Goal: Task Accomplishment & Management: Use online tool/utility

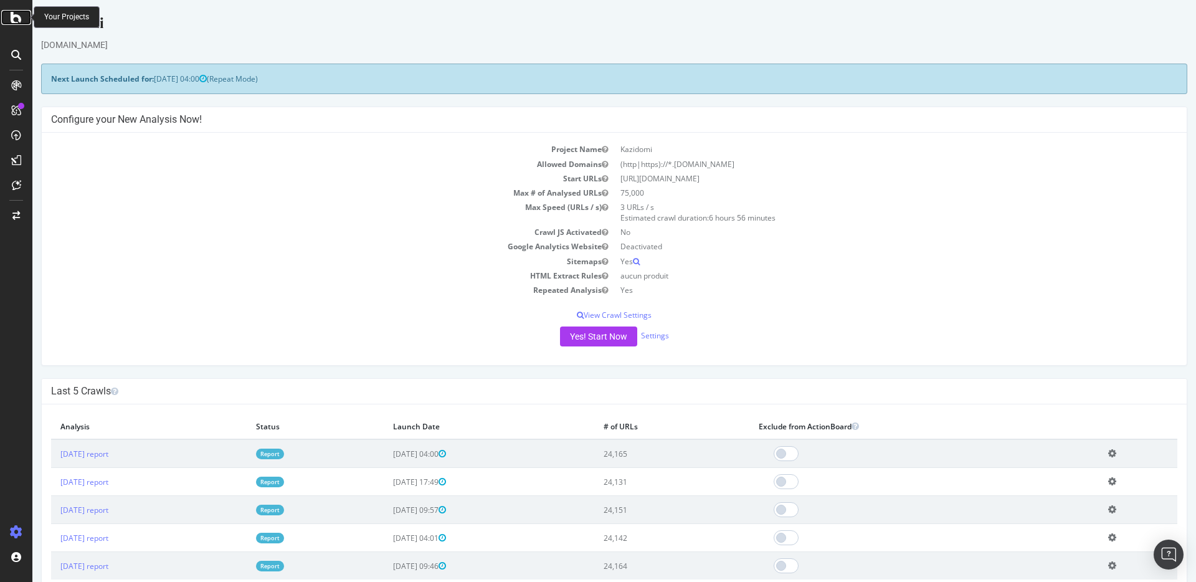
click at [18, 19] on icon at bounding box center [16, 17] width 11 height 15
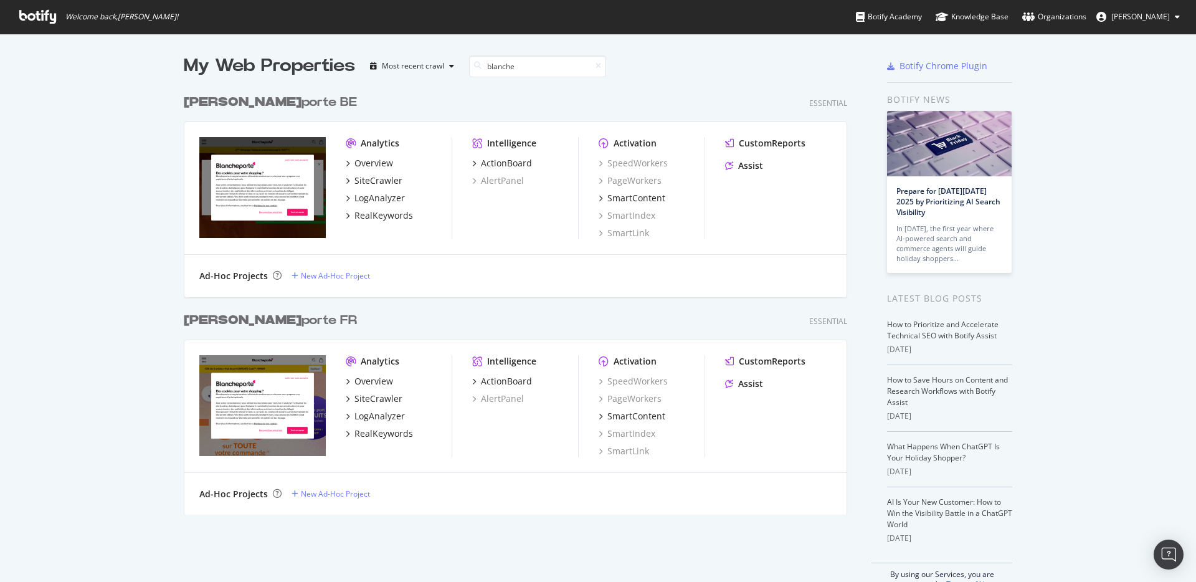
scroll to position [427, 664]
type input "blanche"
click at [265, 88] on div "[PERSON_NAME] BE Essential Analytics Overview SiteCrawler LogAnalyzer RealKeywo…" at bounding box center [520, 187] width 673 height 218
click at [240, 100] on div "[PERSON_NAME] BE" at bounding box center [270, 102] width 173 height 18
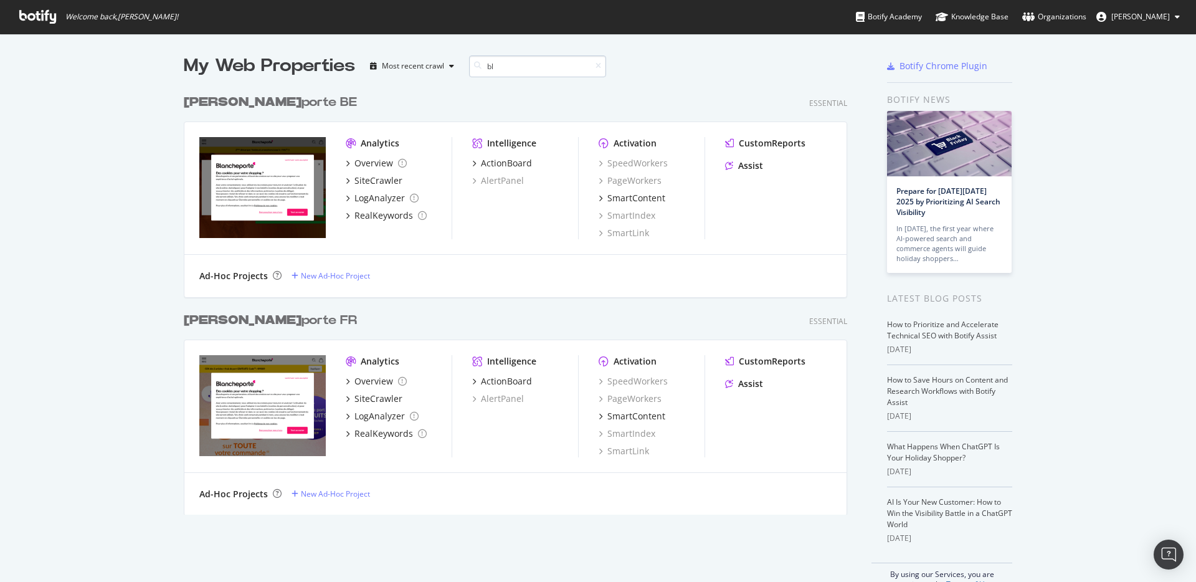
type input "b"
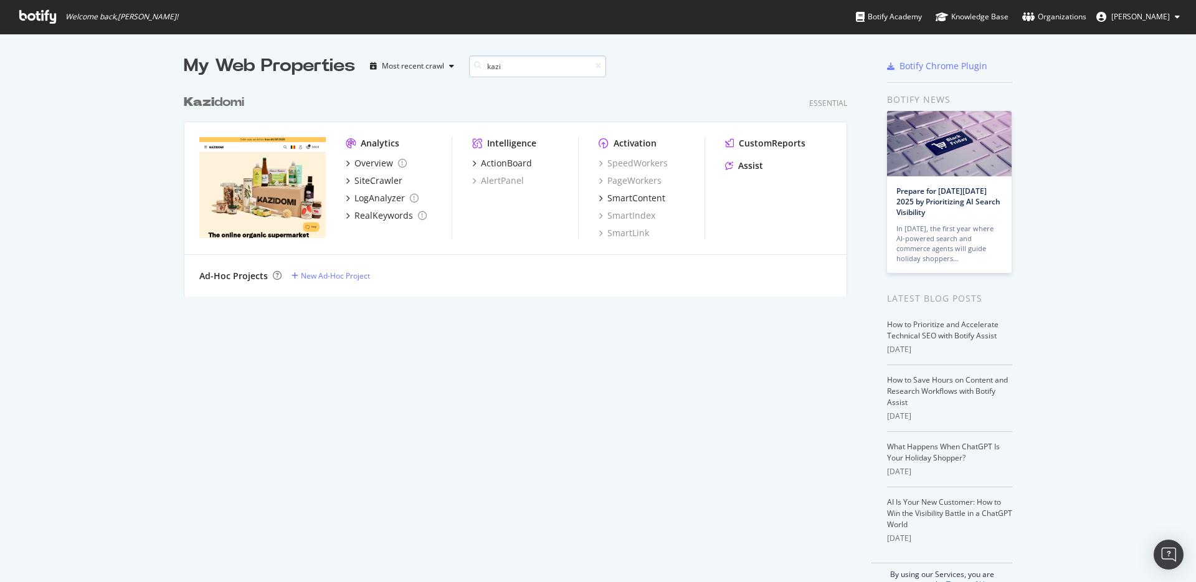
scroll to position [209, 664]
type input "kazi"
click at [235, 101] on div "[PERSON_NAME]" at bounding box center [214, 102] width 60 height 18
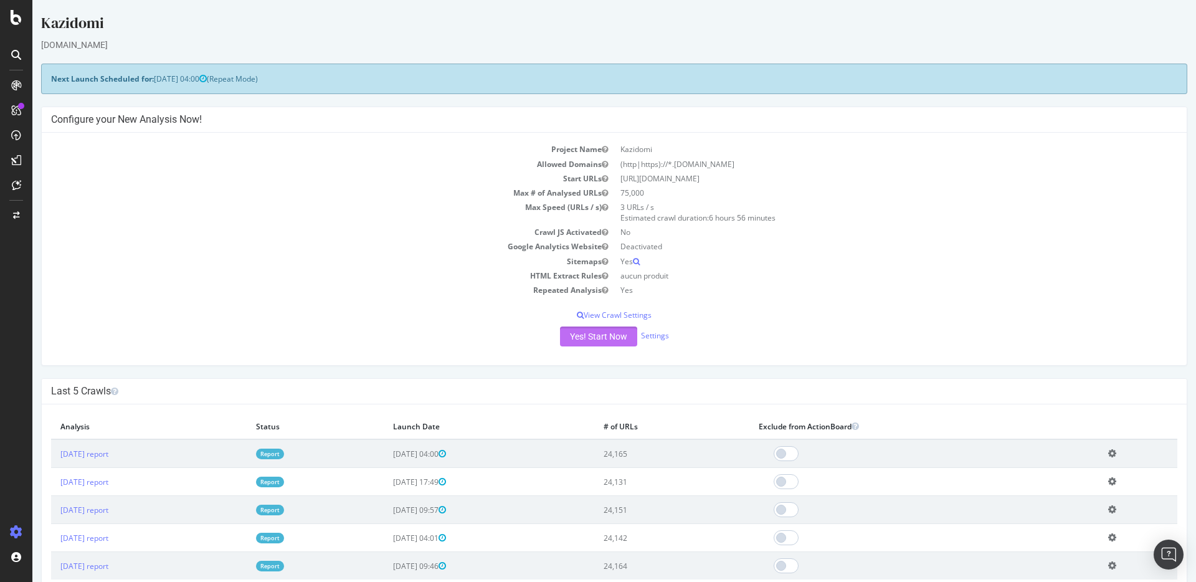
click at [566, 329] on button "Yes! Start Now" at bounding box center [598, 336] width 77 height 20
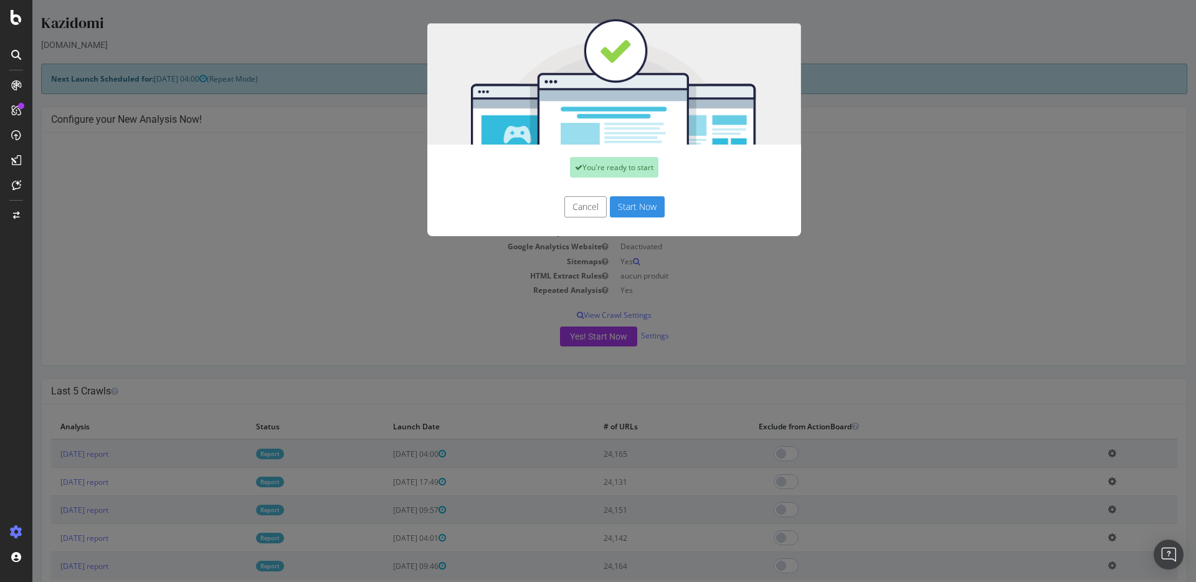
click at [630, 204] on button "Start Now" at bounding box center [637, 206] width 55 height 21
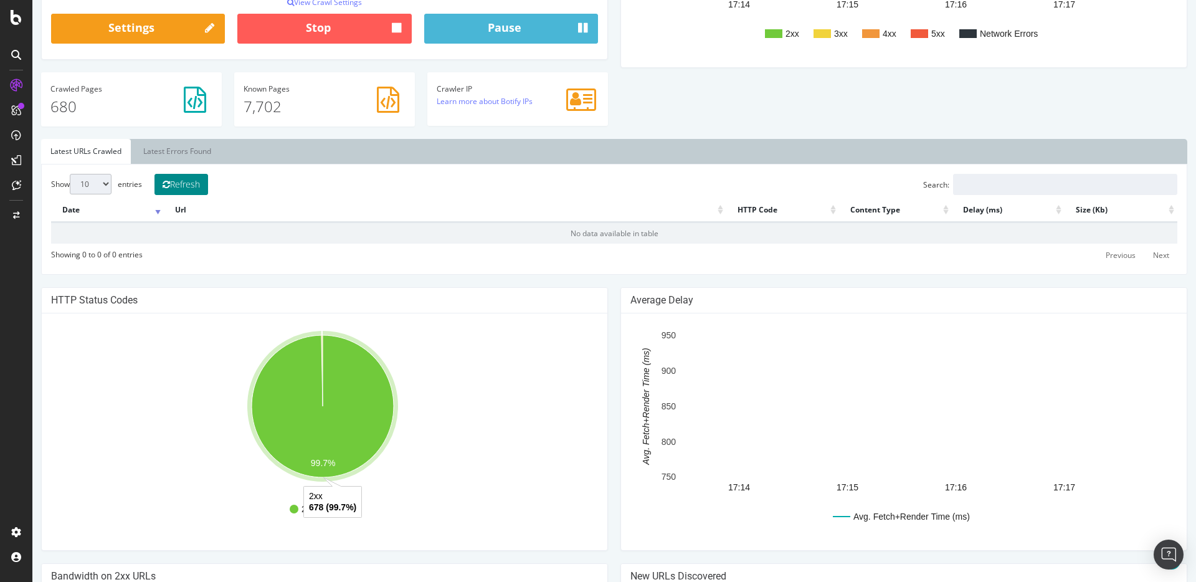
scroll to position [294, 0]
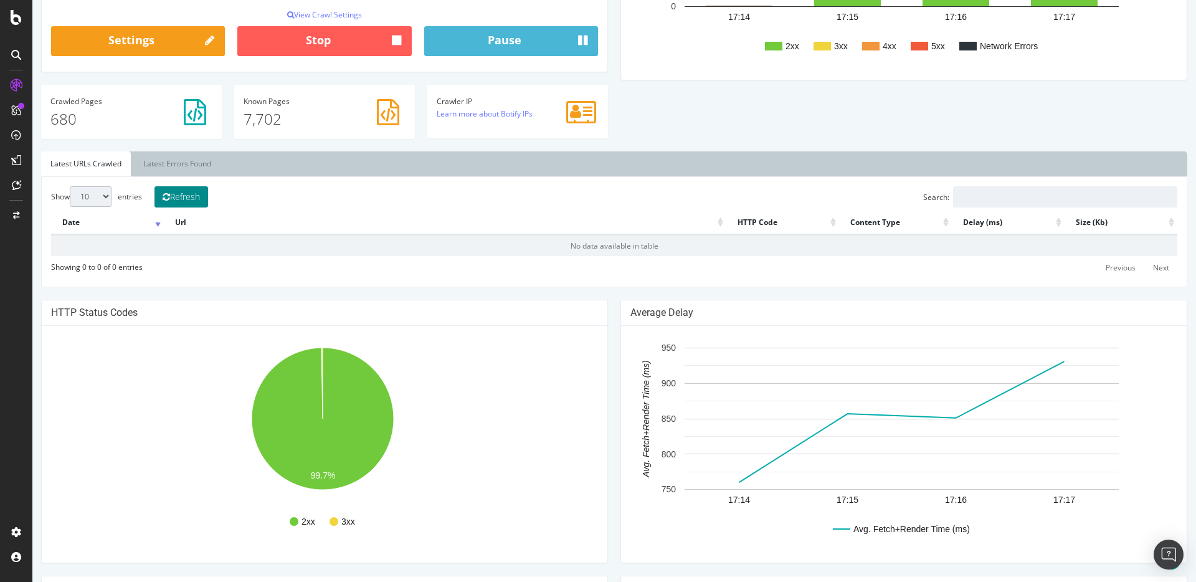
click at [191, 195] on button "Refresh" at bounding box center [181, 196] width 54 height 21
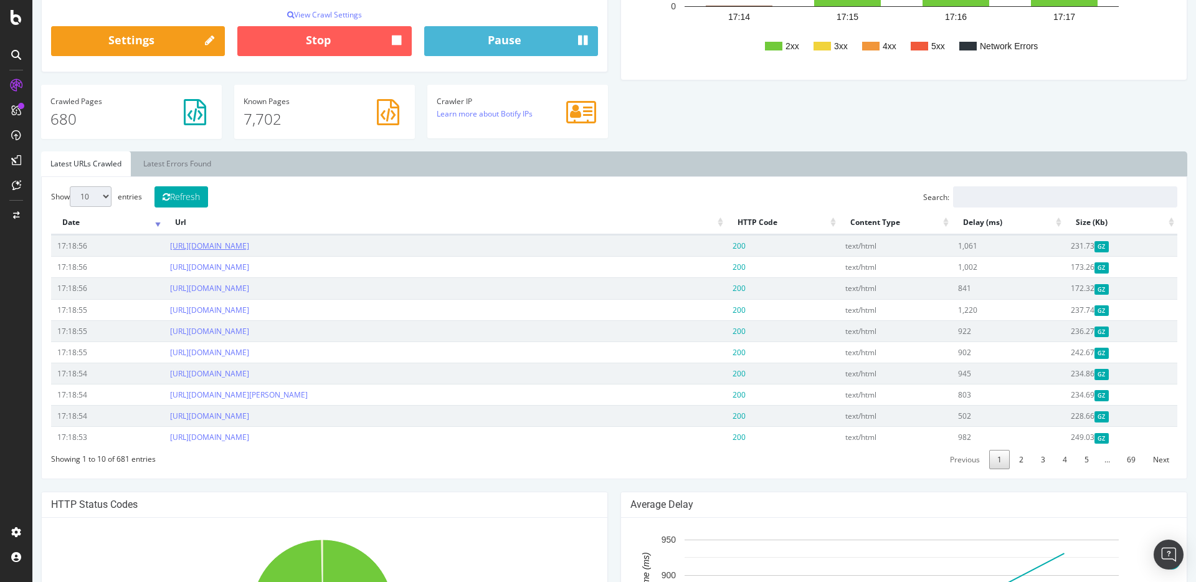
scroll to position [0, 0]
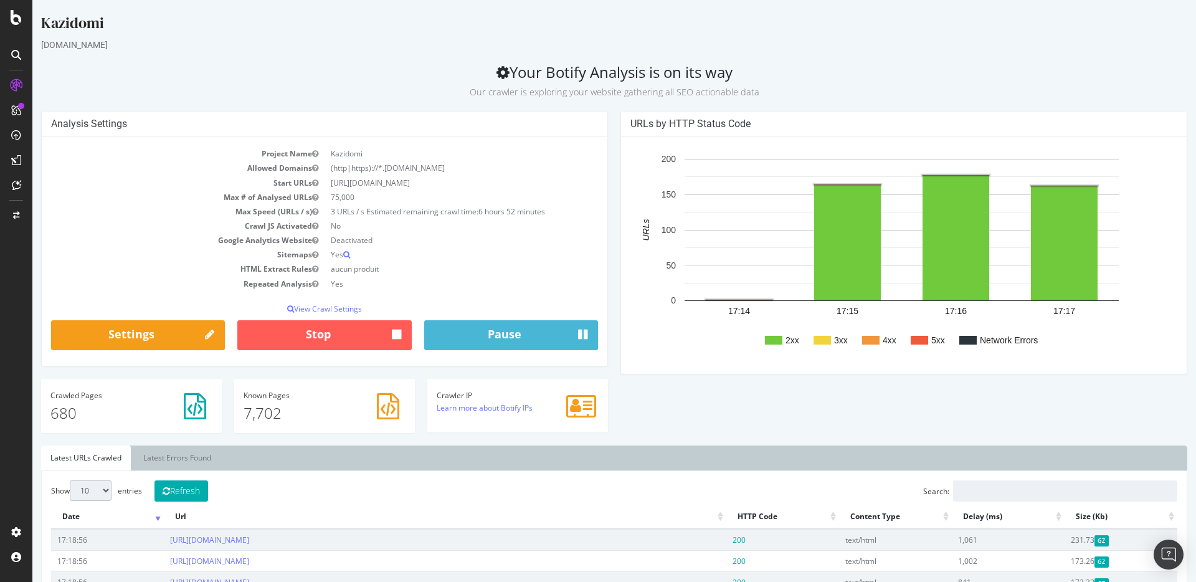
click at [911, 338] on rect "A chart." at bounding box center [919, 340] width 17 height 9
